Goal: Register for event/course

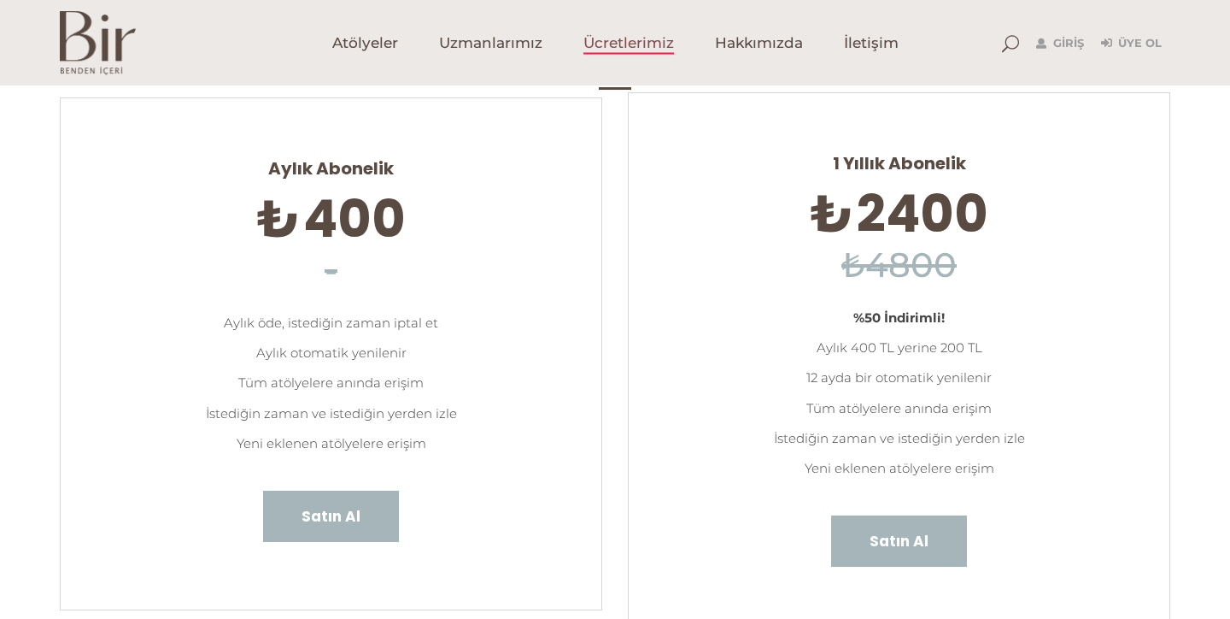
scroll to position [155, 0]
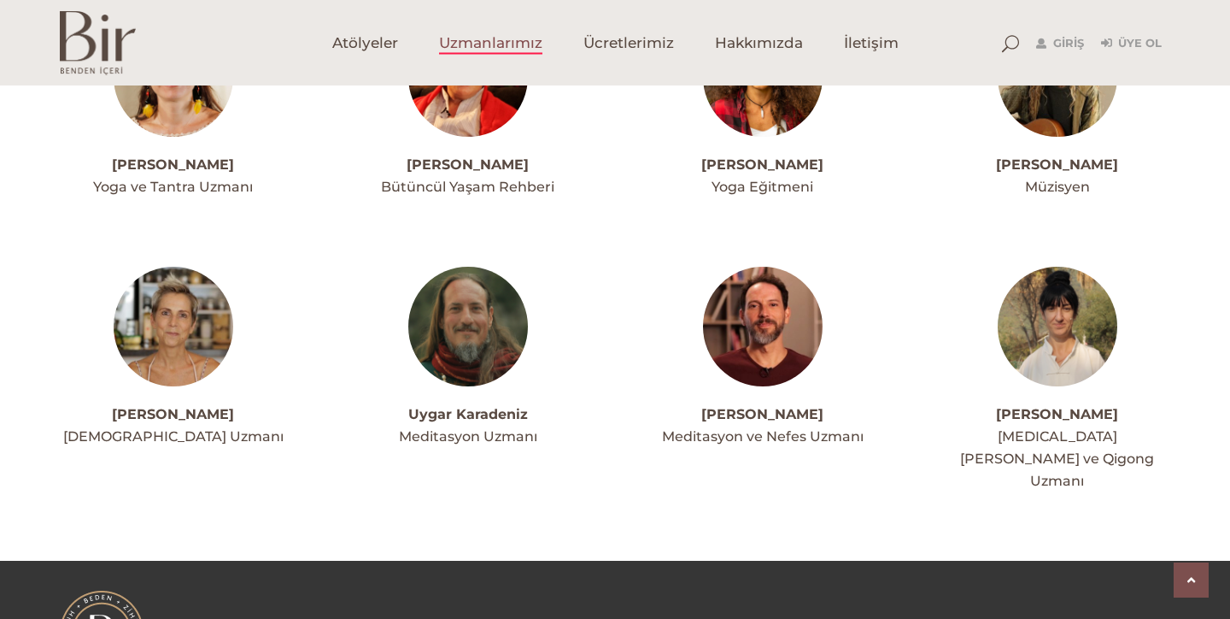
scroll to position [4539, 0]
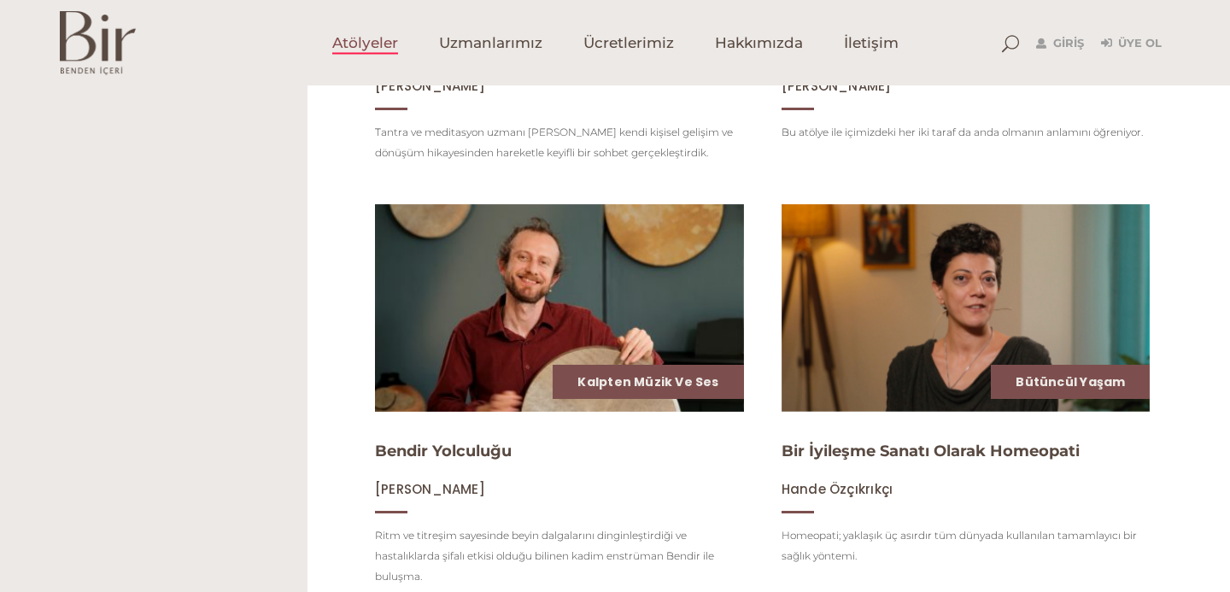
scroll to position [359, 0]
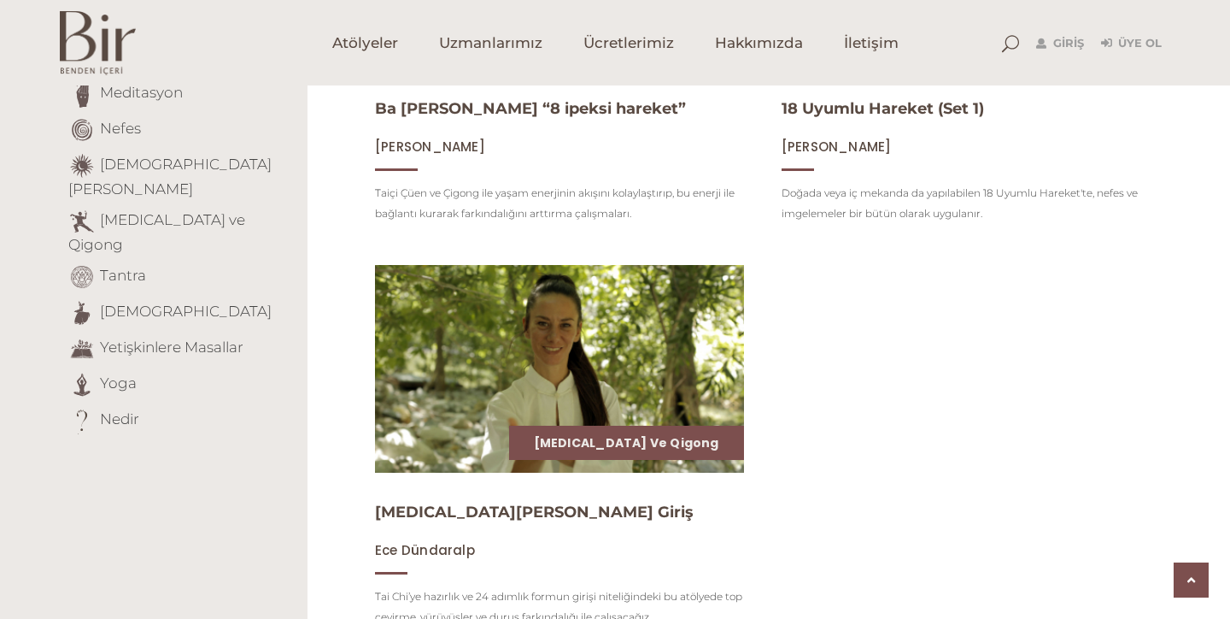
scroll to position [583, 0]
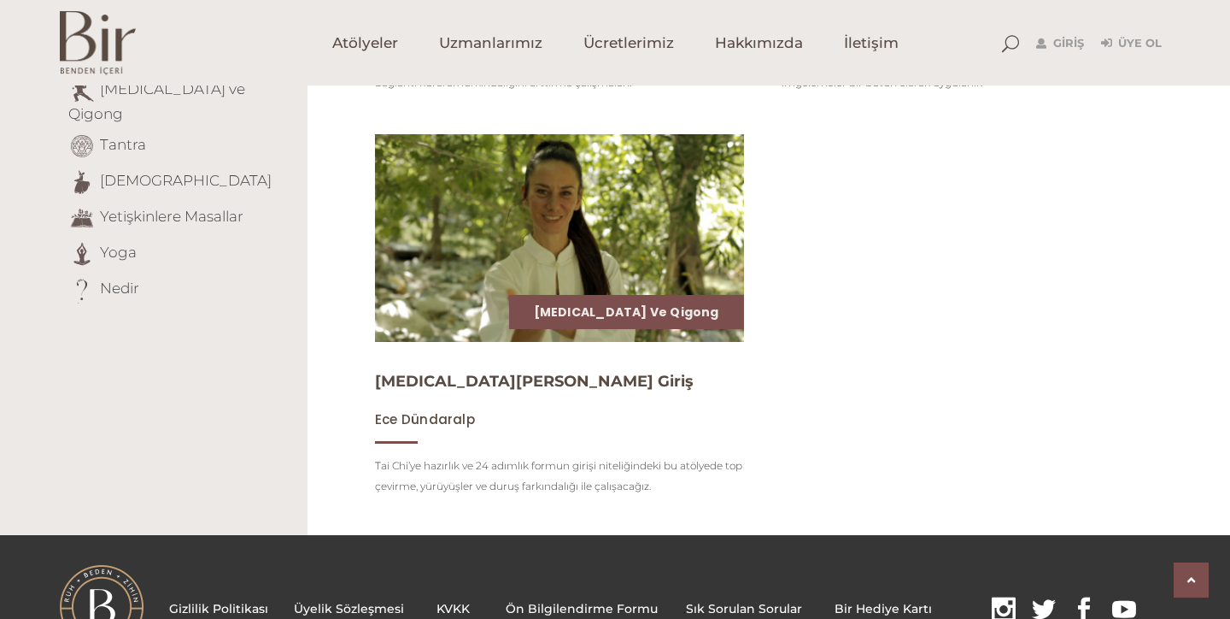
click at [553, 256] on img at bounding box center [560, 238] width 380 height 214
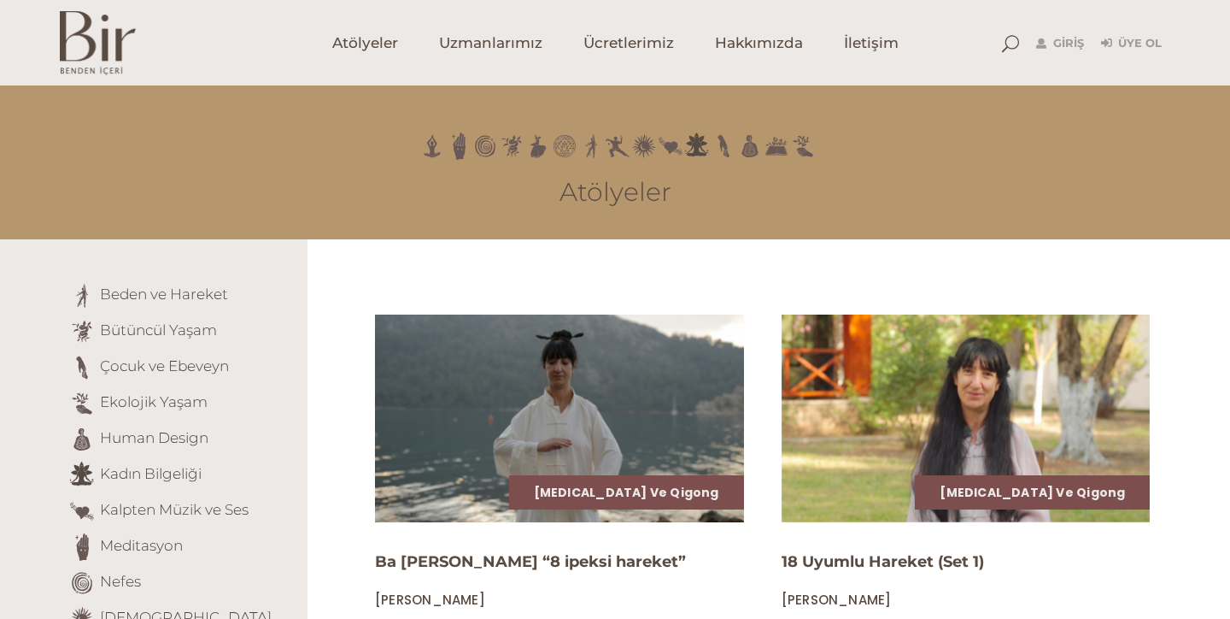
scroll to position [0, 0]
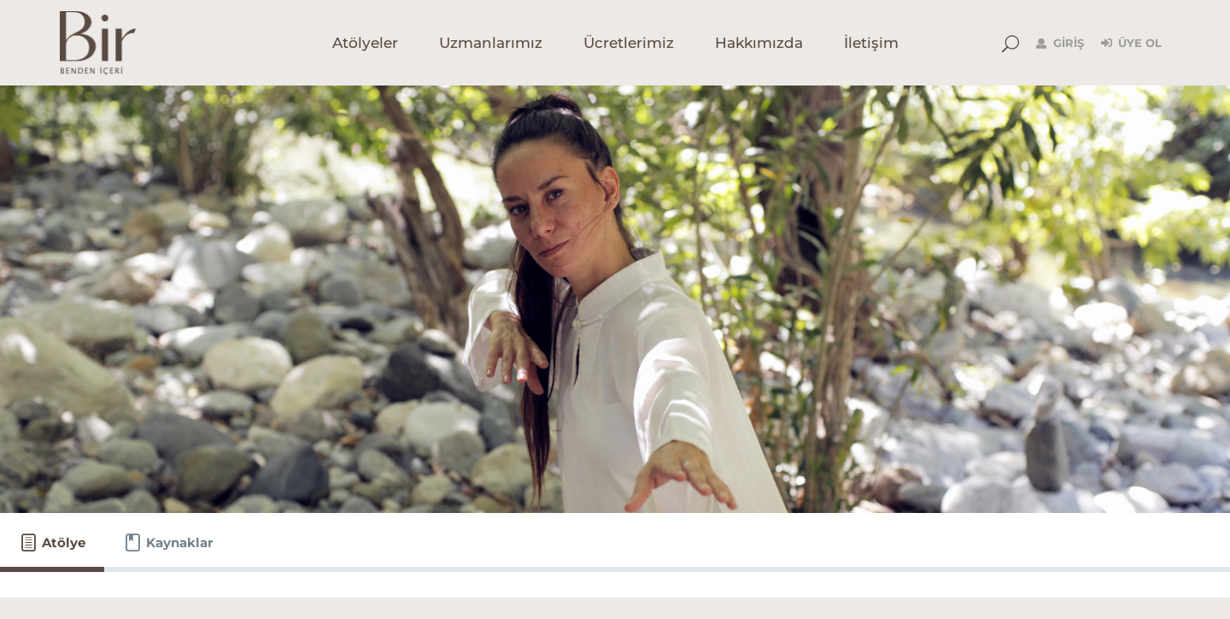
click at [170, 547] on span "Kaynaklar" at bounding box center [179, 542] width 67 height 21
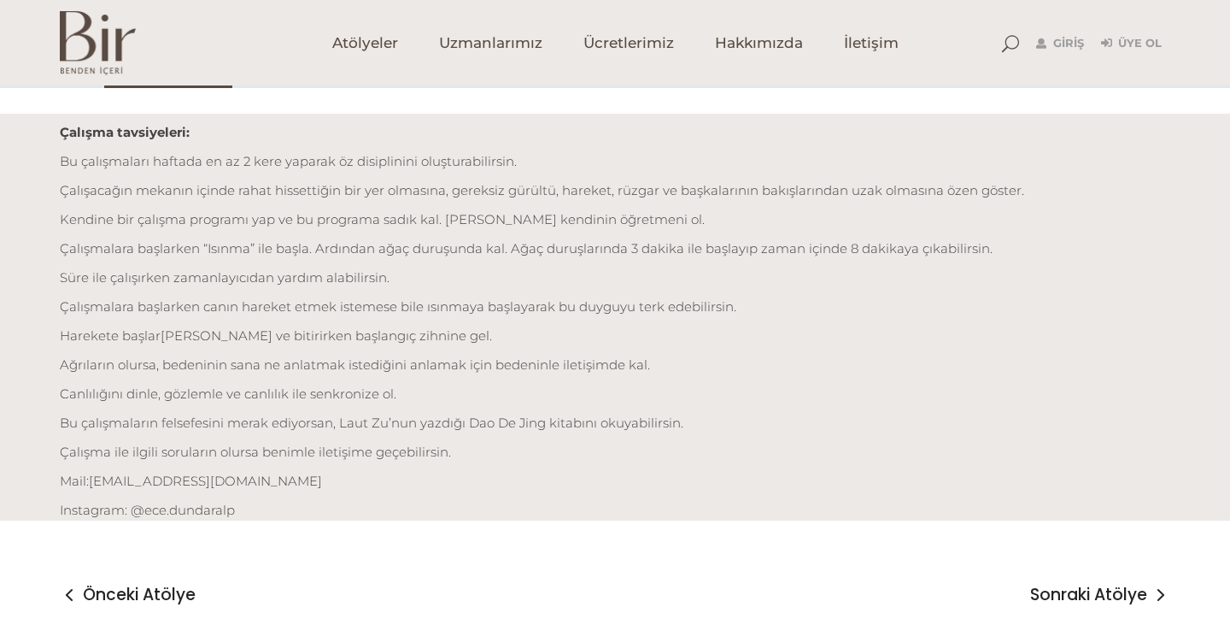
scroll to position [484, 0]
